Goal: Transaction & Acquisition: Purchase product/service

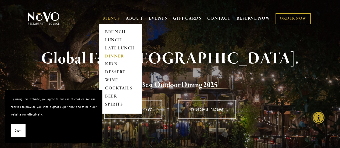
click at [111, 58] on link "DINNER" at bounding box center [120, 56] width 34 height 8
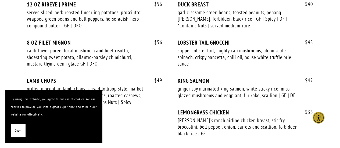
scroll to position [1022, 0]
click at [165, 89] on div "$ 56 12 OZ RIBEYE | PRIME served sliced. herb roasted fingerling potatoes, pros…" at bounding box center [170, 74] width 286 height 146
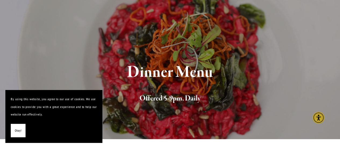
scroll to position [0, 0]
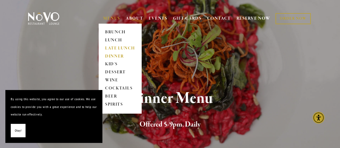
click at [124, 50] on link "LATE LUNCH" at bounding box center [120, 48] width 34 height 8
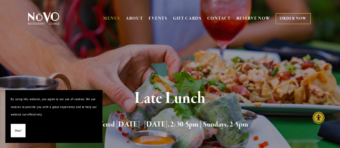
click at [294, 19] on link "ORDER NOW" at bounding box center [292, 18] width 35 height 11
